Goal: Transaction & Acquisition: Purchase product/service

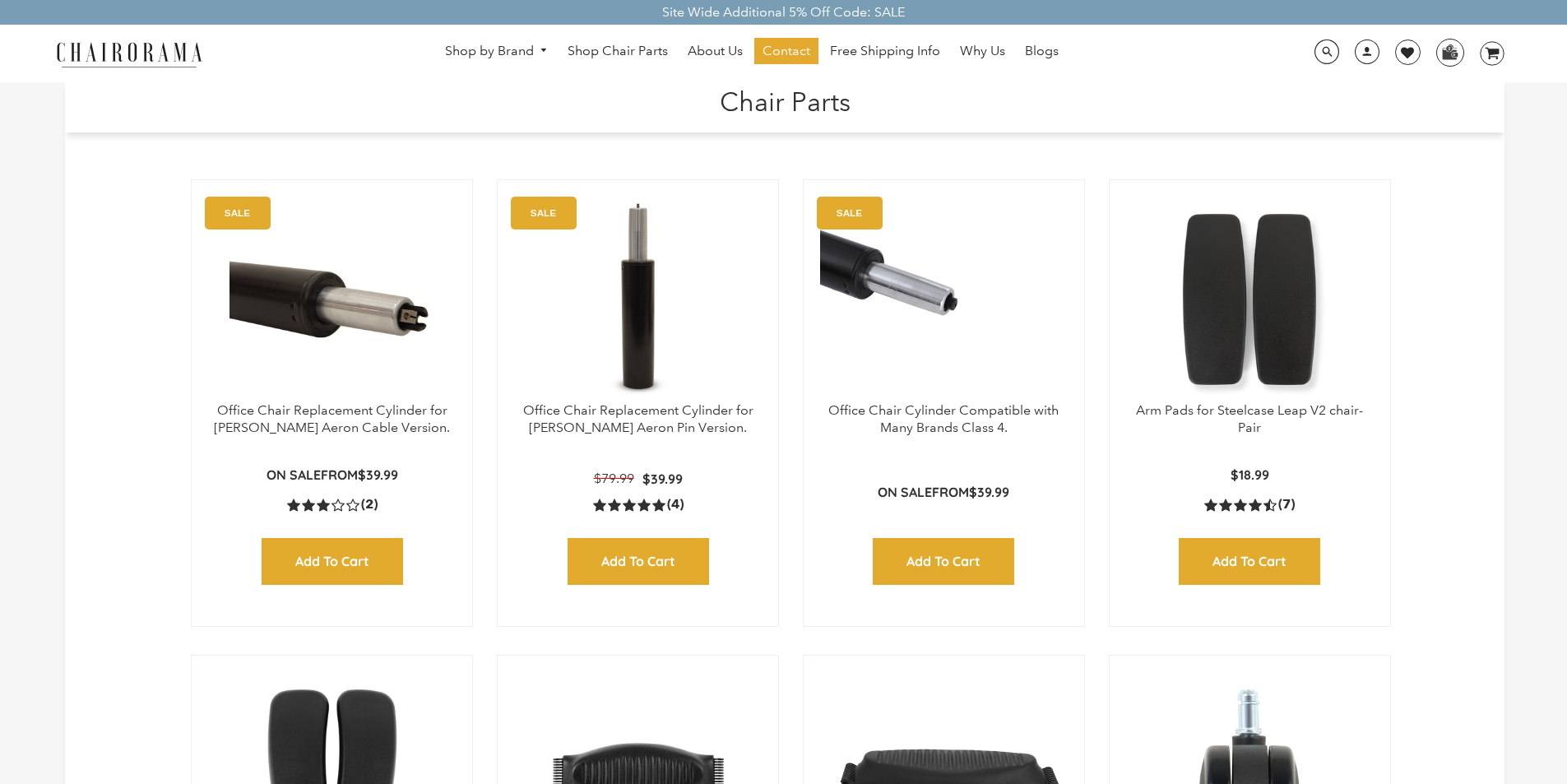
click at [659, 86] on h1 "Chair Parts" at bounding box center [785, 100] width 1407 height 36
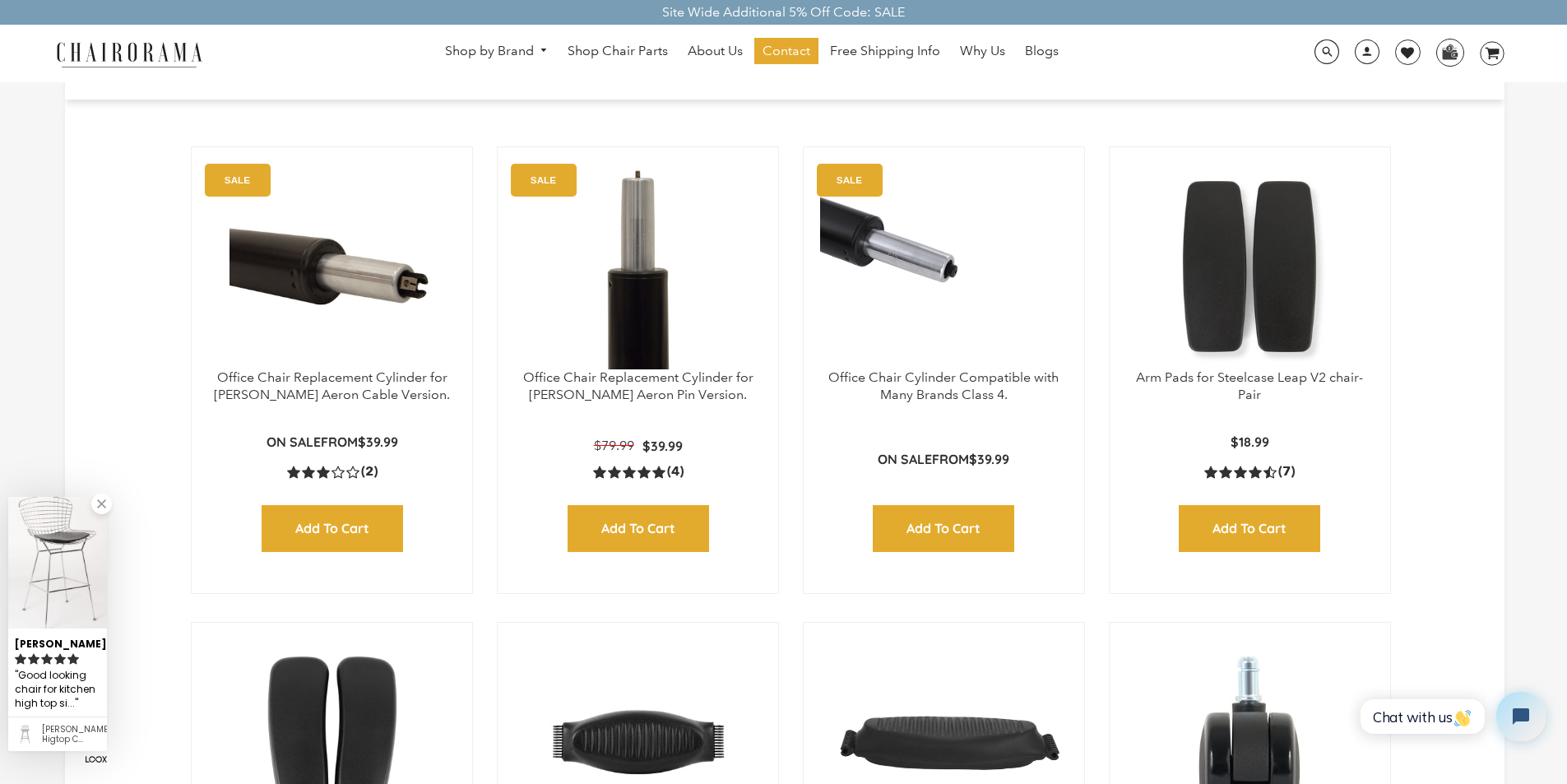
scroll to position [65, 0]
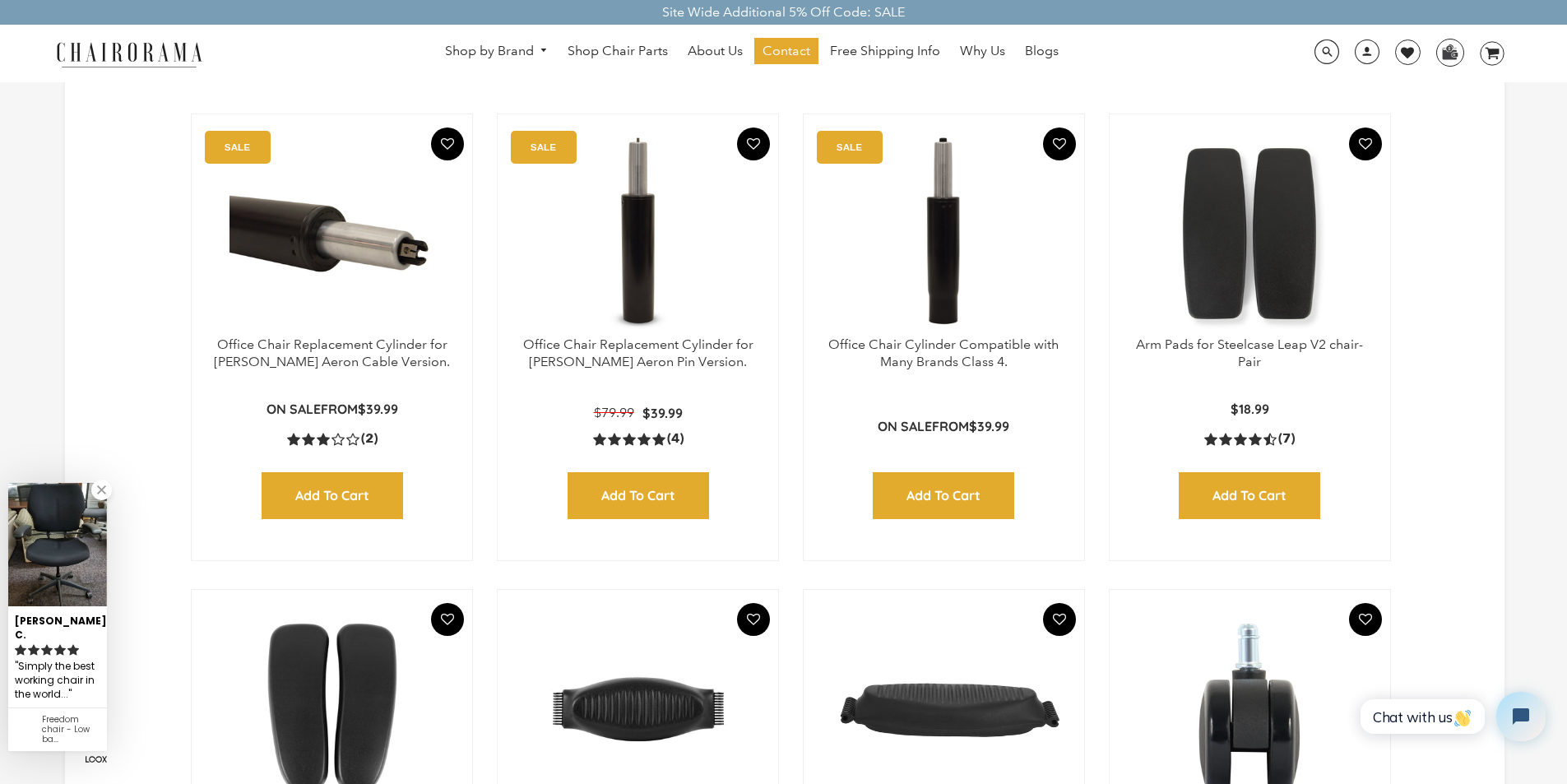
click at [831, 414] on div "SALE On Sale from $39.99 Add to Cart Quick View" at bounding box center [944, 456] width 248 height 125
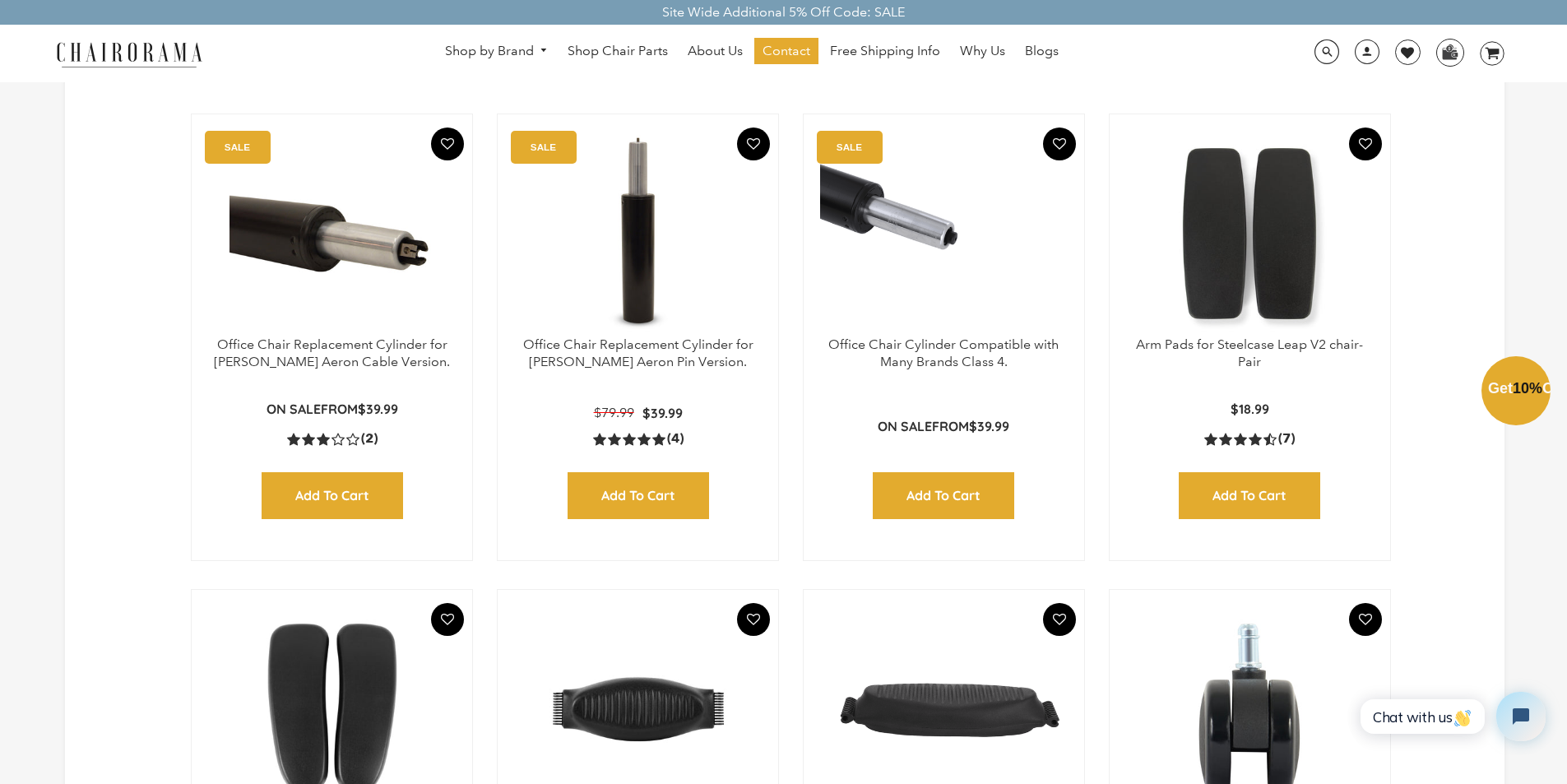
click at [659, 20] on div "Close dialog Exclusive Offer: Enjoy 10% Off! Get Your Coupon Code Now. Sign up …" at bounding box center [784, 390] width 1567 height 784
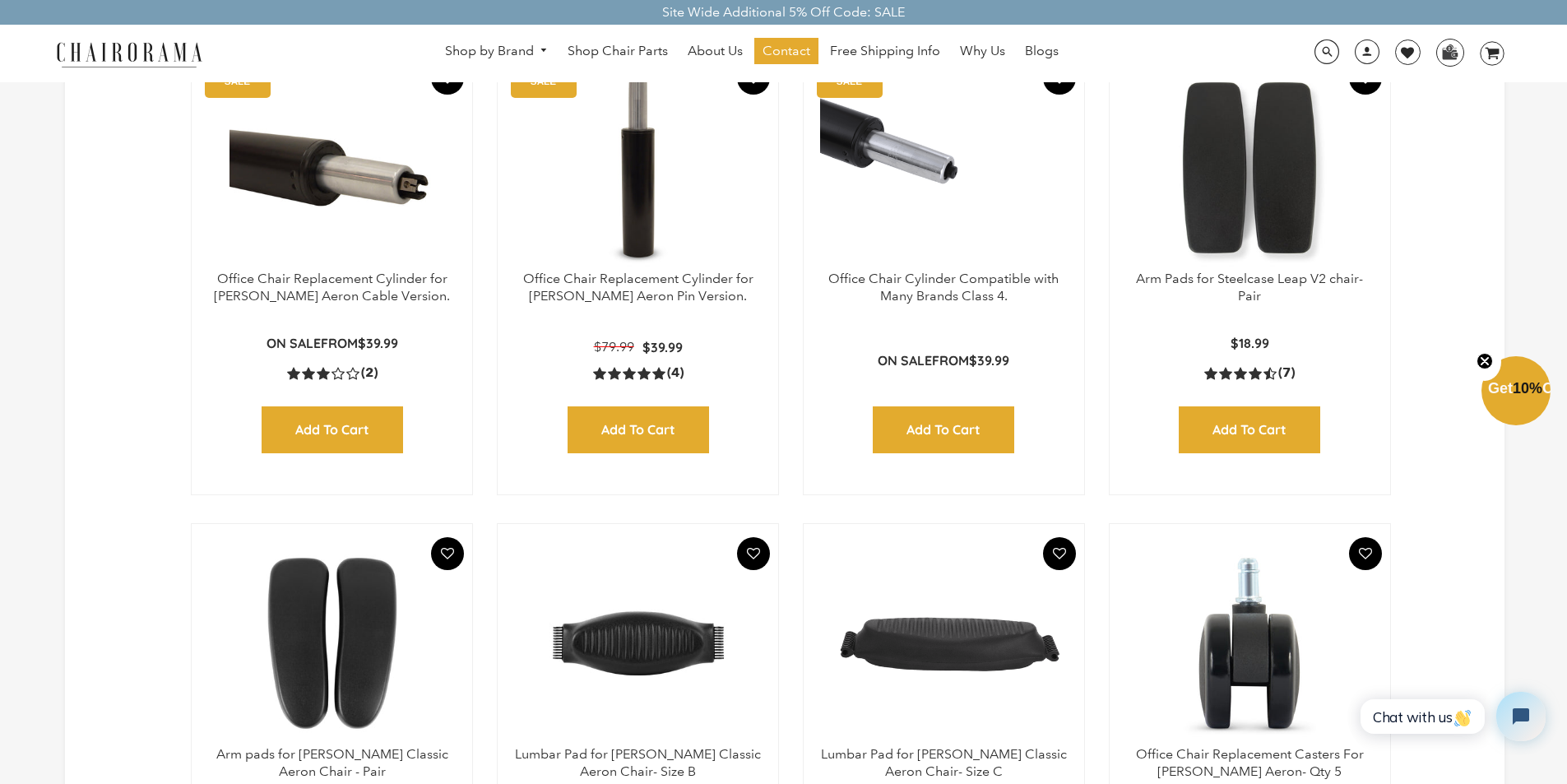
scroll to position [164, 0]
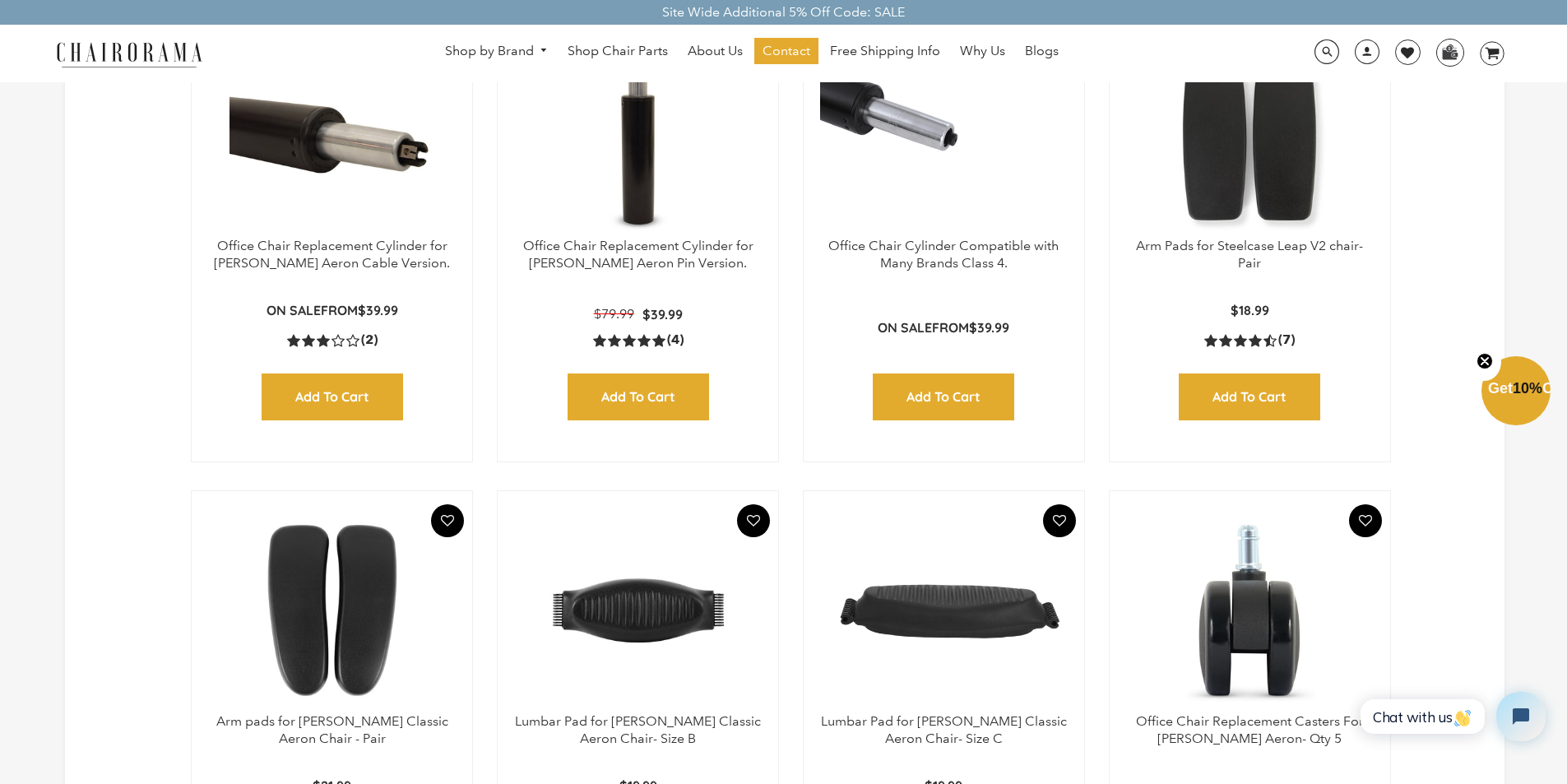
click at [955, 23] on div "Site Wide Additional 5% Off Code: SALE" at bounding box center [784, 12] width 1567 height 25
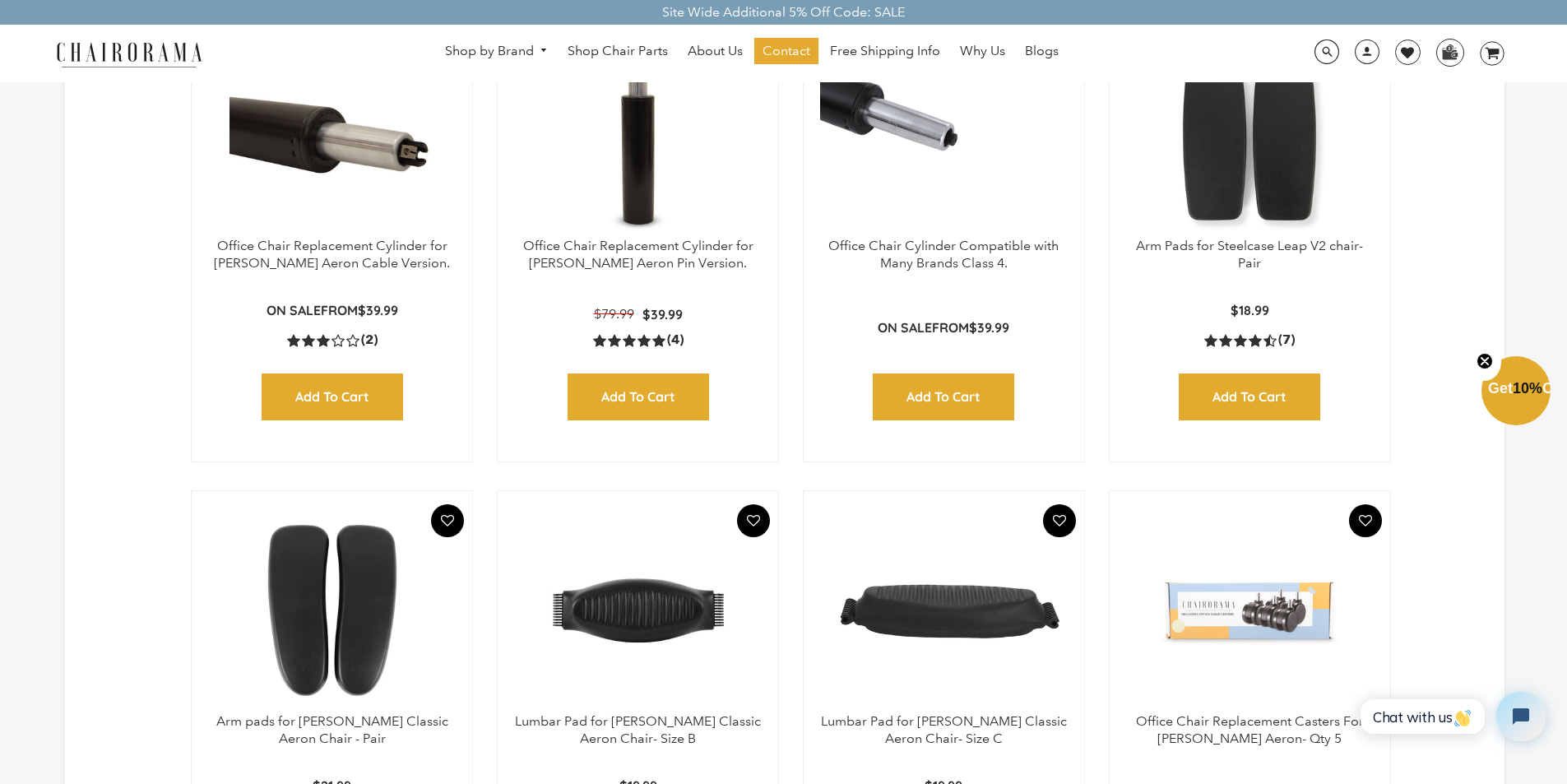
scroll to position [197, 0]
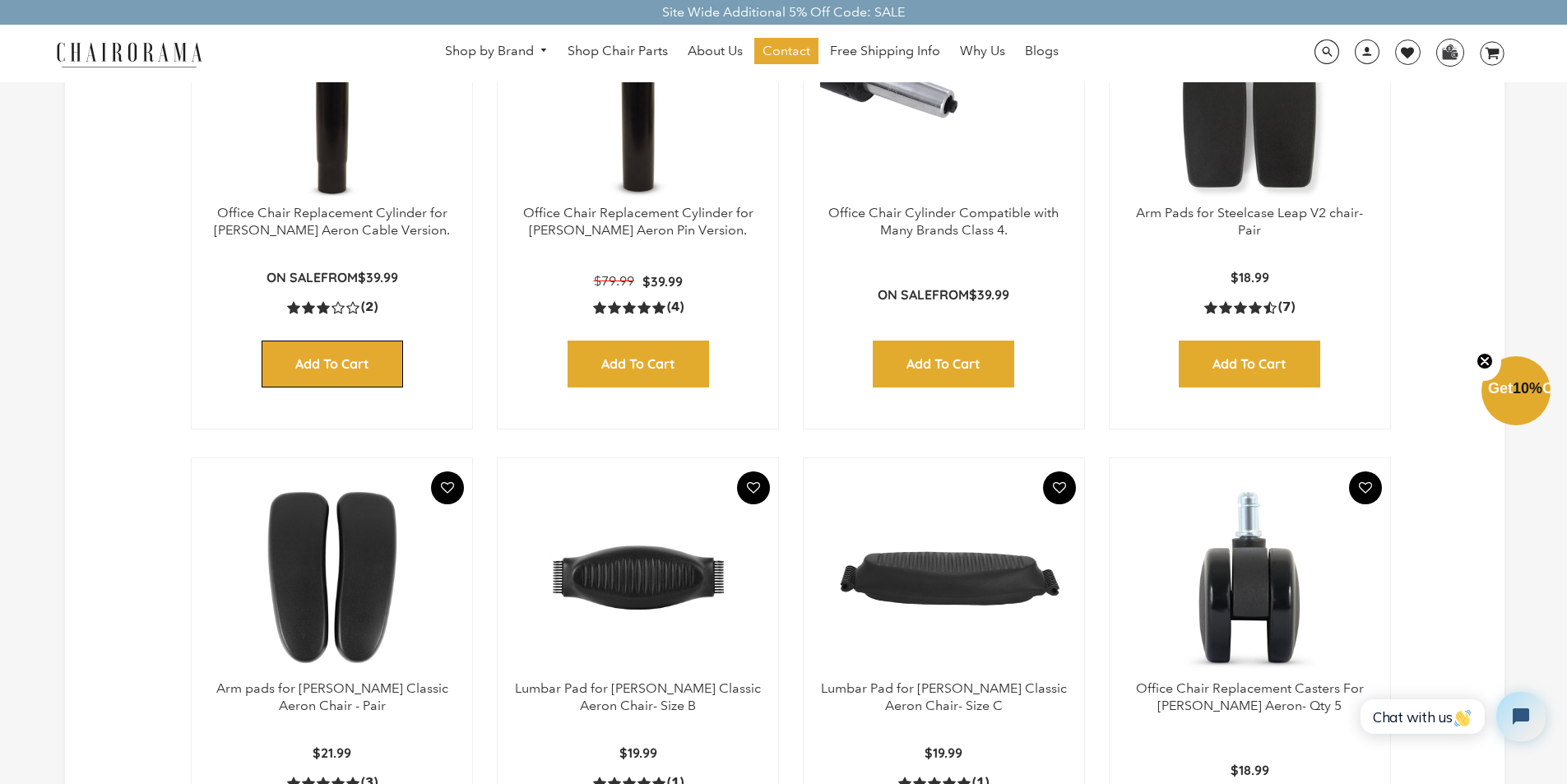
click at [277, 350] on input "Add to Cart" at bounding box center [332, 363] width 141 height 47
